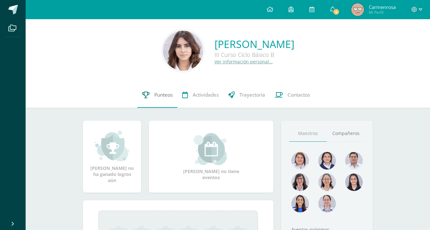
click at [160, 94] on span "Punteos" at bounding box center [163, 95] width 18 height 7
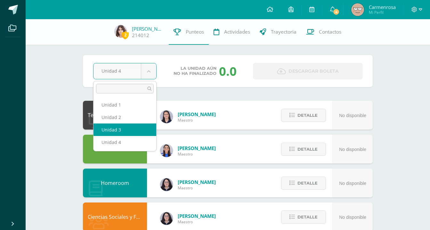
select select "Unidad 3"
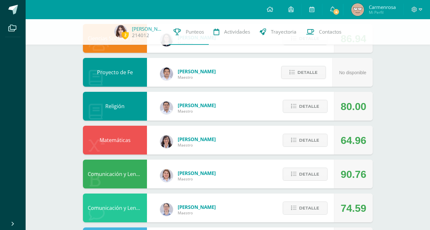
scroll to position [187, 0]
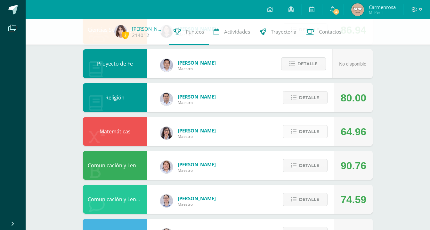
click at [308, 130] on span "Detalle" at bounding box center [309, 132] width 20 height 12
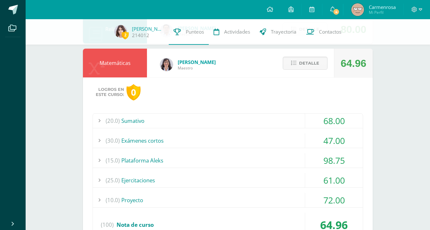
scroll to position [237, 0]
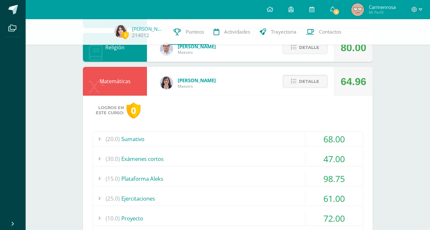
click at [303, 141] on div "(20.0) [GEOGRAPHIC_DATA]" at bounding box center [228, 139] width 270 height 14
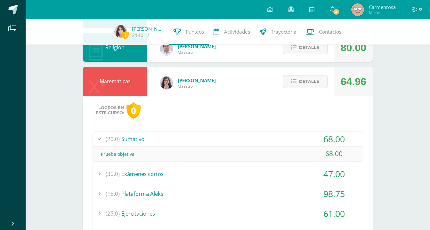
click at [303, 141] on div "(20.0) [GEOGRAPHIC_DATA]" at bounding box center [228, 139] width 270 height 14
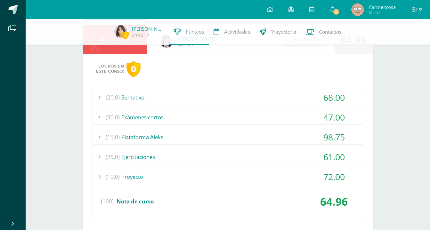
scroll to position [280, 0]
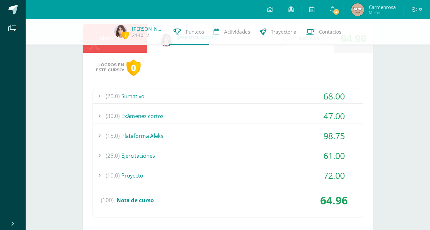
click at [287, 177] on div "(10.0) Proyecto" at bounding box center [228, 175] width 270 height 14
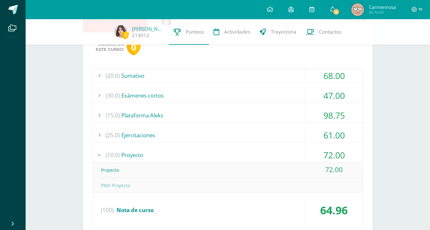
scroll to position [302, 0]
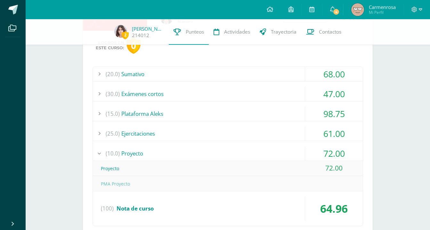
click at [282, 150] on div "(10.0) Proyecto" at bounding box center [228, 153] width 270 height 14
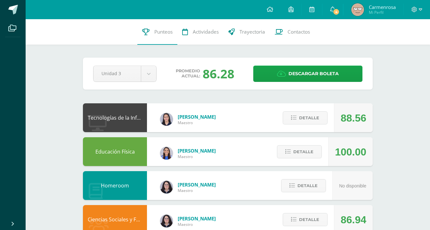
scroll to position [0, 0]
